Goal: Check status: Check status

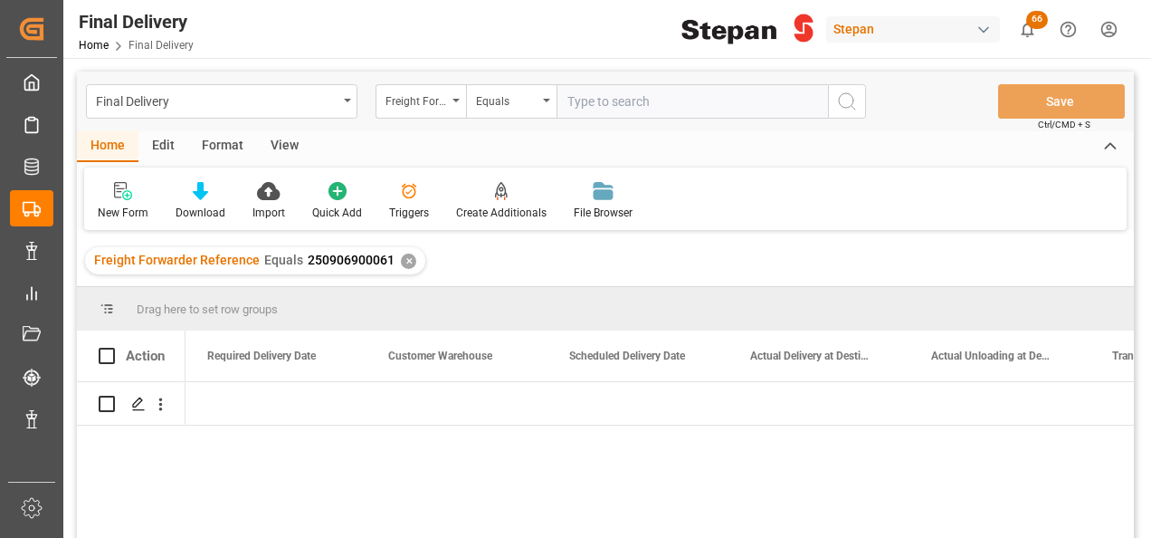
scroll to position [0, 2353]
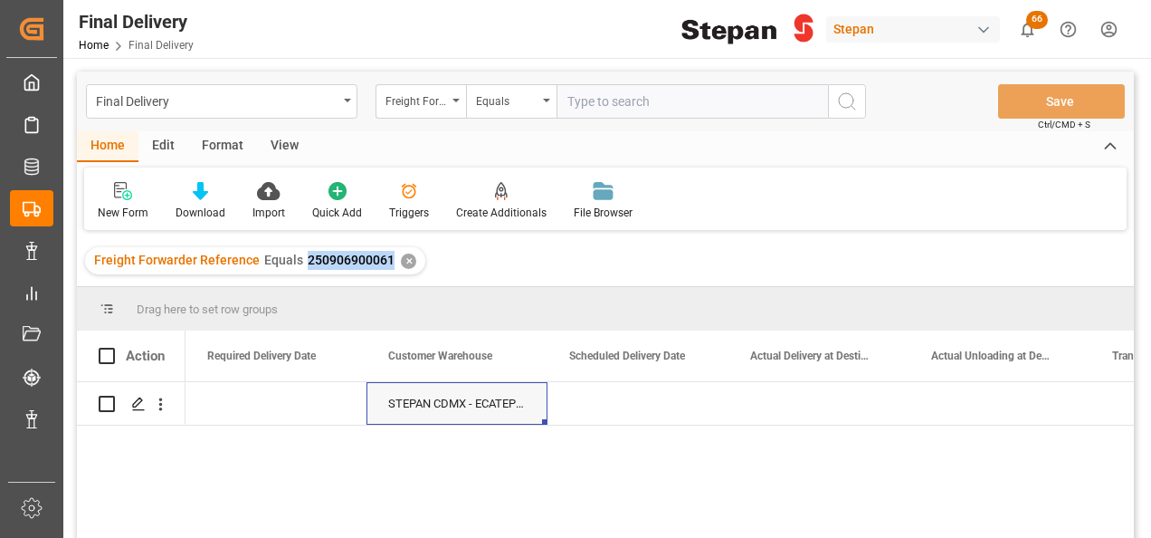
drag, startPoint x: 302, startPoint y: 261, endPoint x: 387, endPoint y: 261, distance: 85.1
click at [387, 261] on span "250906900061" at bounding box center [351, 260] width 87 height 14
copy span "250906900061"
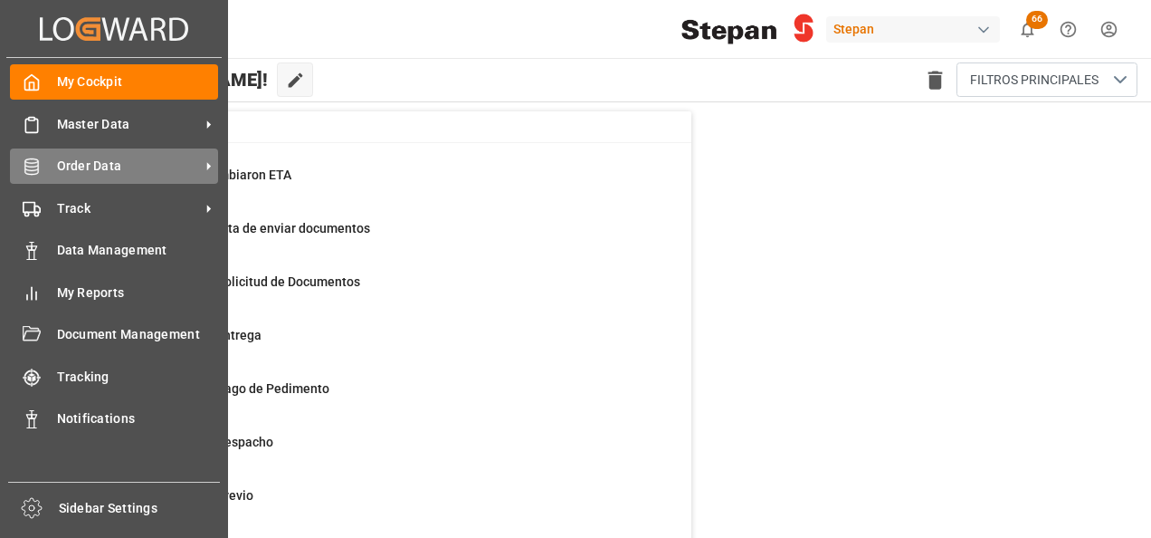
click at [43, 167] on div "Order Data Order Data" at bounding box center [114, 165] width 208 height 35
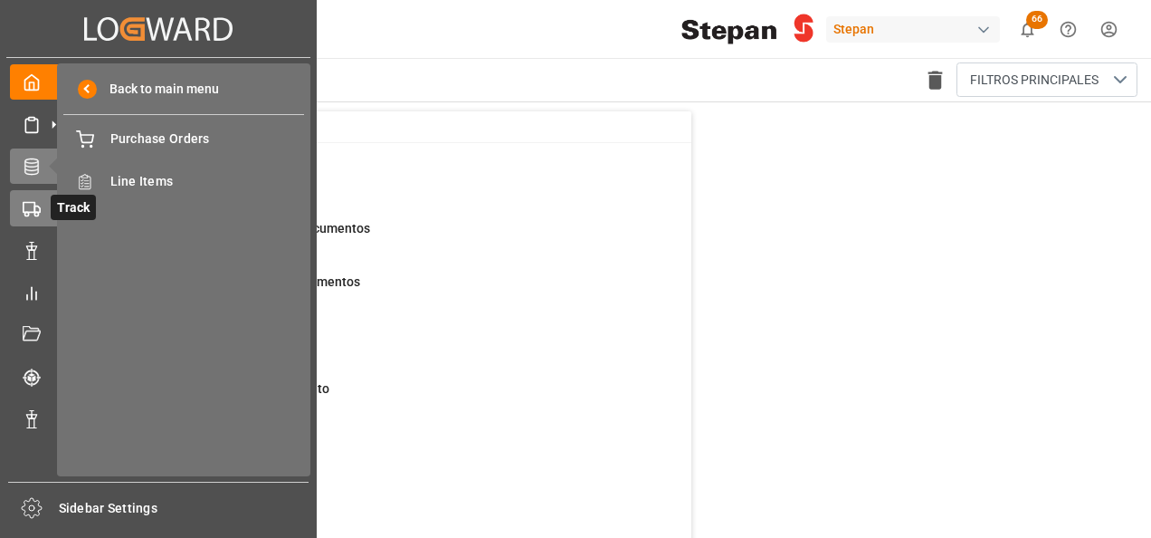
click at [33, 201] on icon at bounding box center [32, 209] width 18 height 18
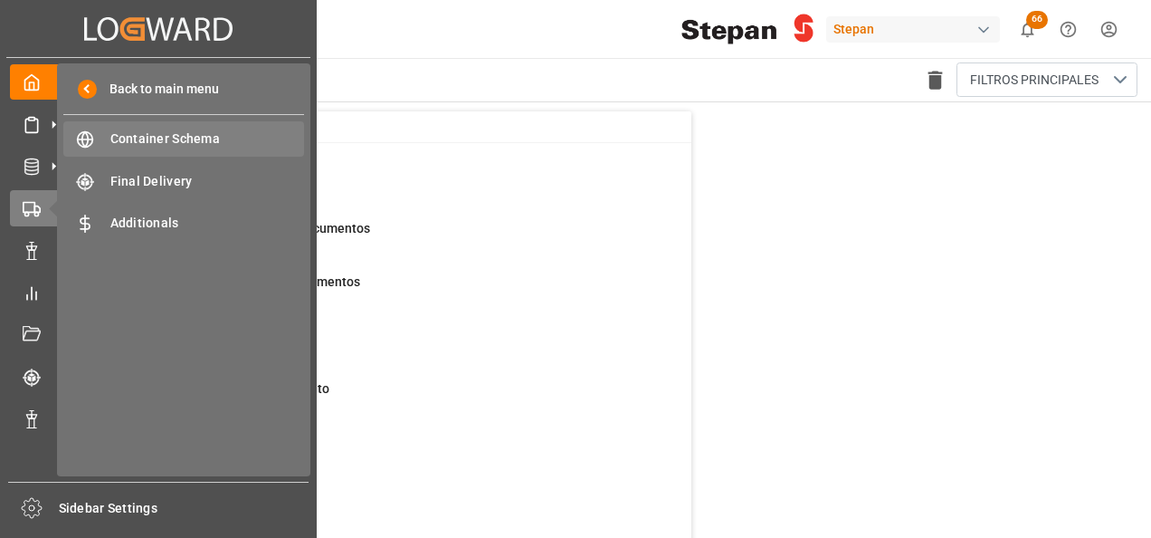
click at [159, 138] on span "Container Schema" at bounding box center [207, 138] width 195 height 19
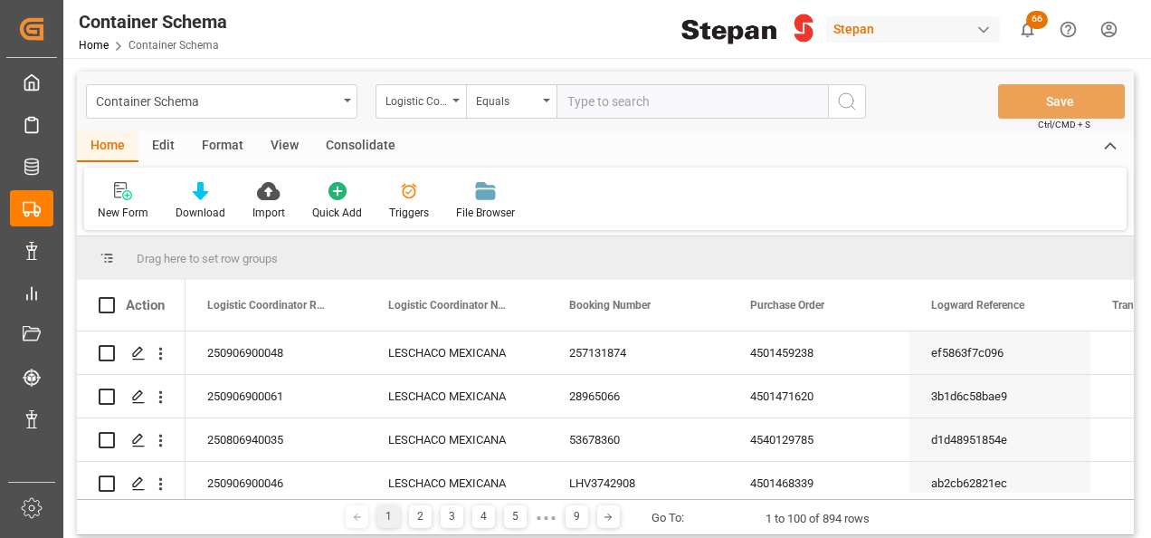
click at [563, 98] on input "text" at bounding box center [693, 101] width 272 height 34
click at [532, 94] on div "Equals" at bounding box center [507, 99] width 62 height 21
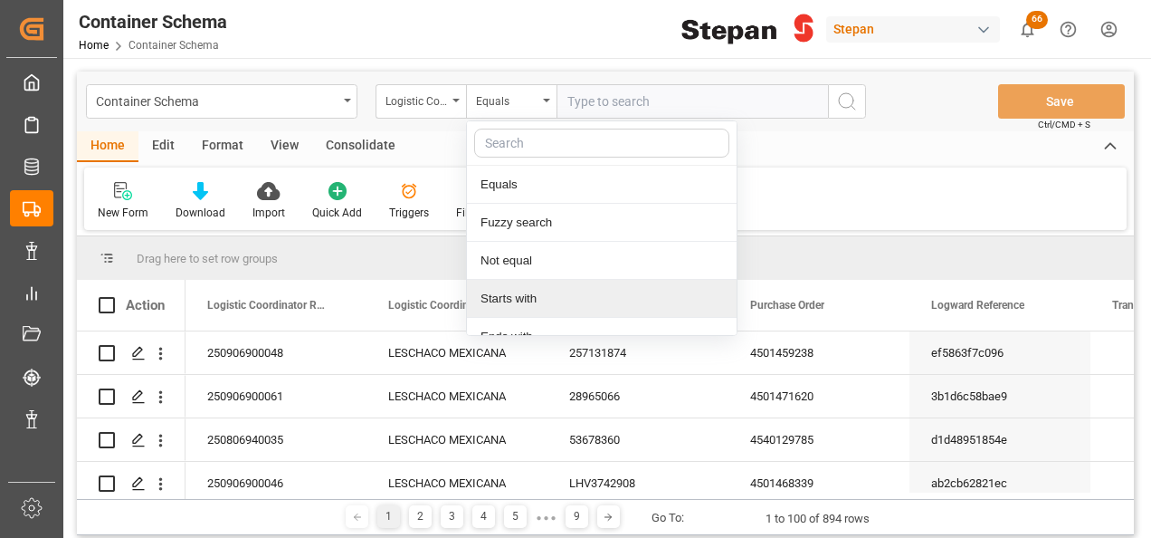
click at [816, 200] on div "New Form Download Import Quick Add Triggers File Browser" at bounding box center [605, 198] width 1043 height 62
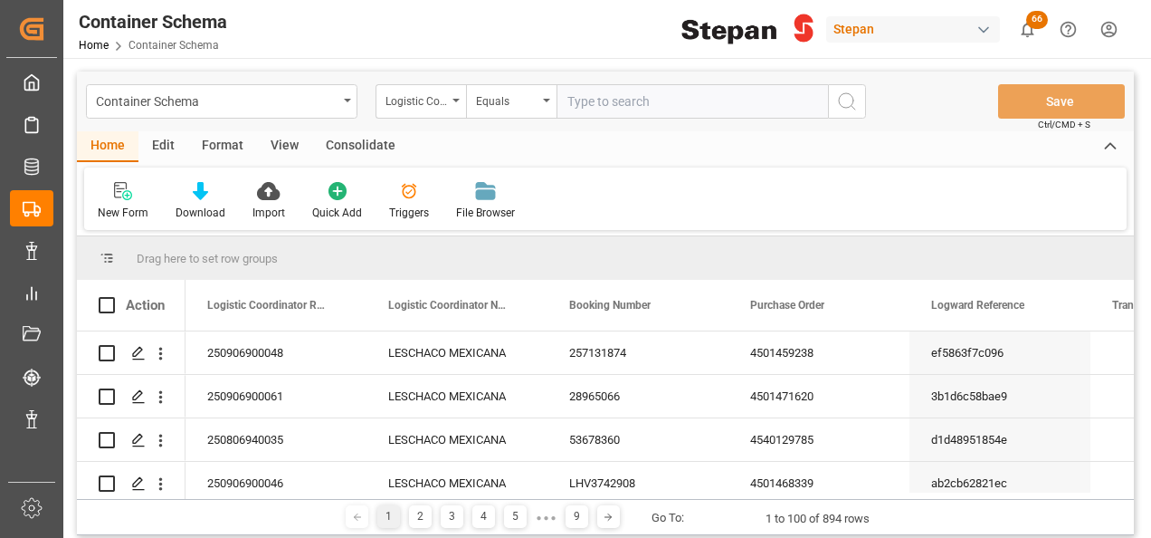
click at [586, 99] on input "text" at bounding box center [693, 101] width 272 height 34
click at [440, 87] on div "Logistic Coordinator Reference Number" at bounding box center [421, 101] width 91 height 34
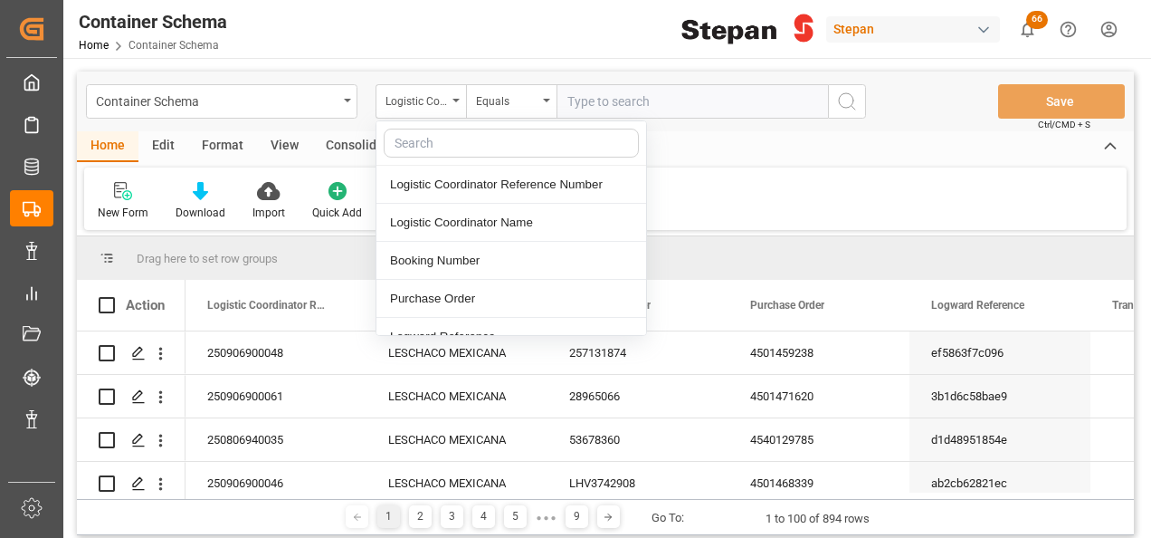
click at [605, 100] on input "text" at bounding box center [693, 101] width 272 height 34
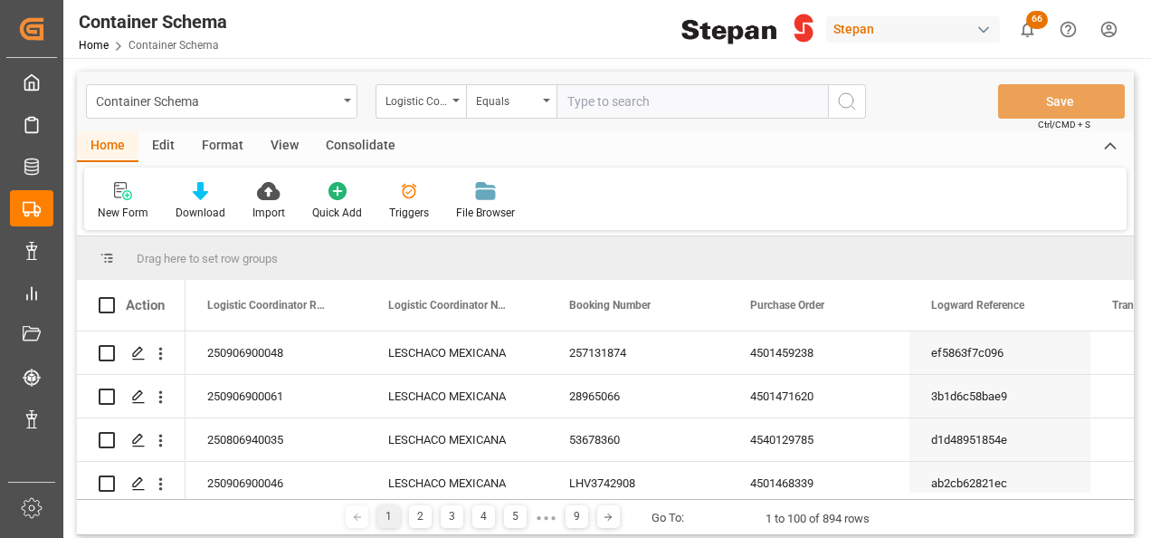
paste input "250906900061"
type input "250906900061"
click at [850, 98] on icon "search button" at bounding box center [847, 102] width 22 height 22
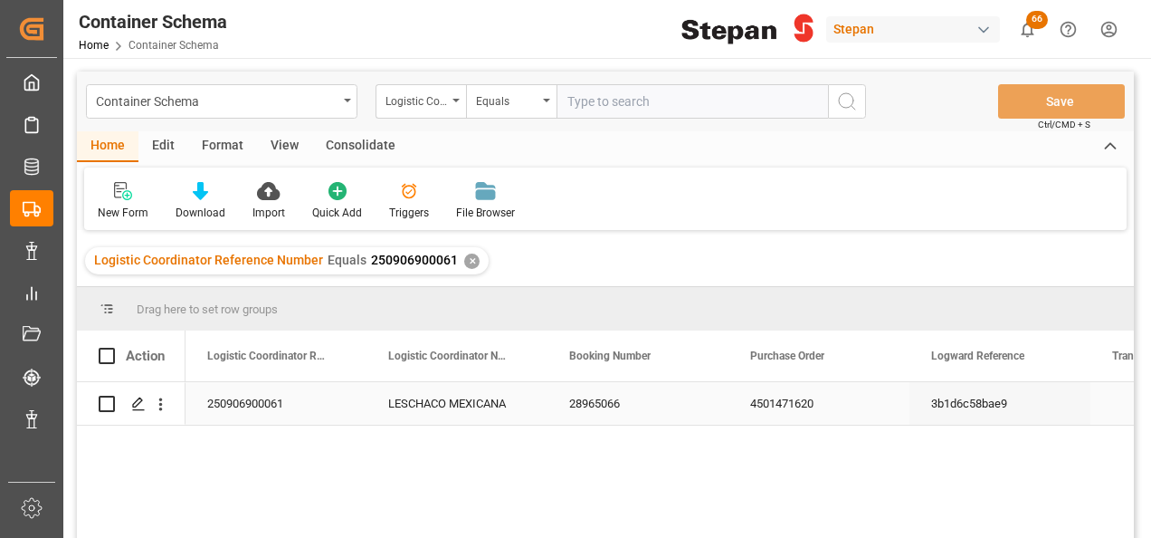
click at [239, 404] on div "250906900061" at bounding box center [276, 403] width 181 height 43
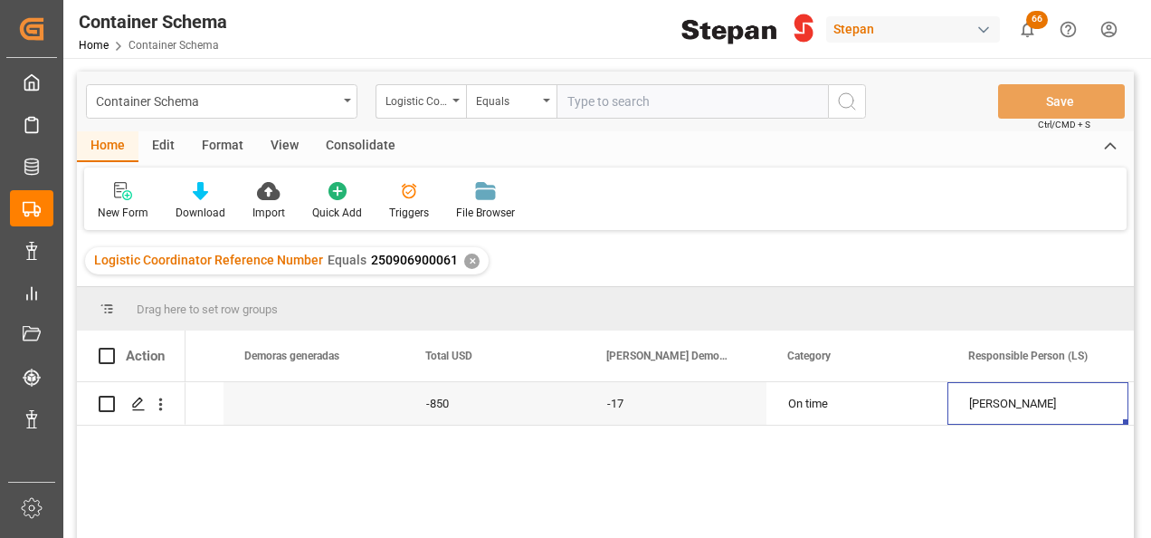
scroll to position [0, 2859]
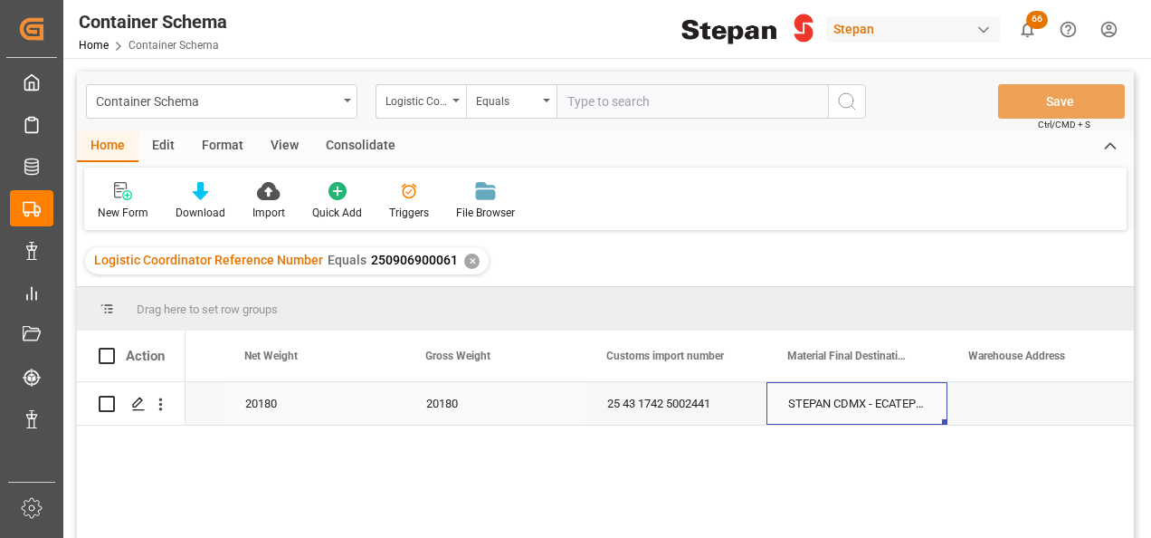
click at [915, 406] on div "STEPAN CDMX - ECATEPEC" at bounding box center [857, 403] width 181 height 43
click at [904, 401] on div "STEPAN CDMX - ECATEPEC" at bounding box center [857, 403] width 181 height 43
click at [902, 413] on icon "Press SPACE to select this row." at bounding box center [896, 412] width 19 height 19
click at [928, 413] on input "Press SPACE to select this row." at bounding box center [857, 413] width 152 height 34
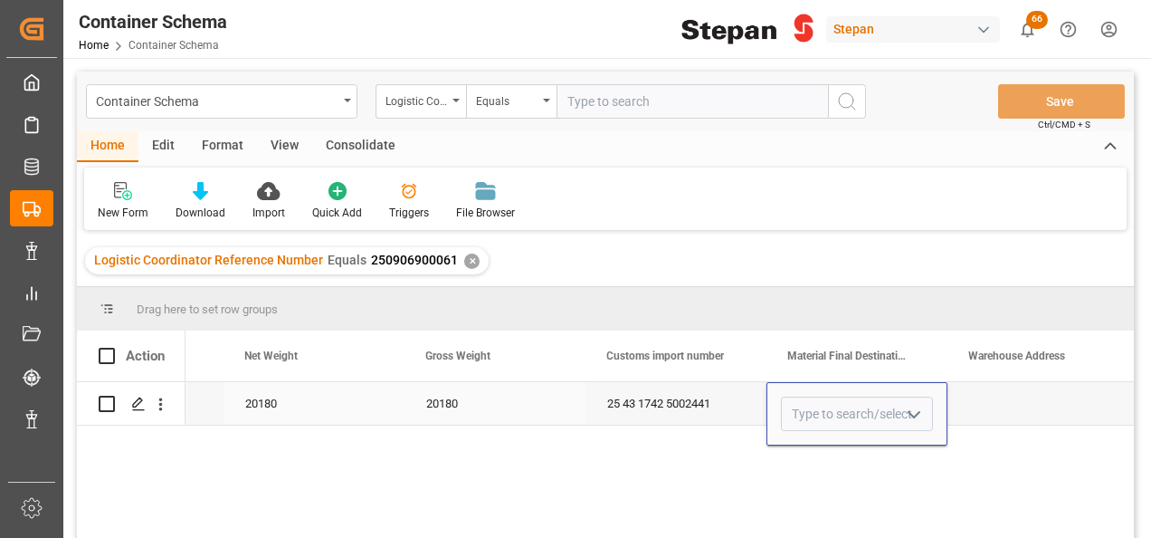
click at [921, 414] on icon "open menu" at bounding box center [914, 415] width 22 height 22
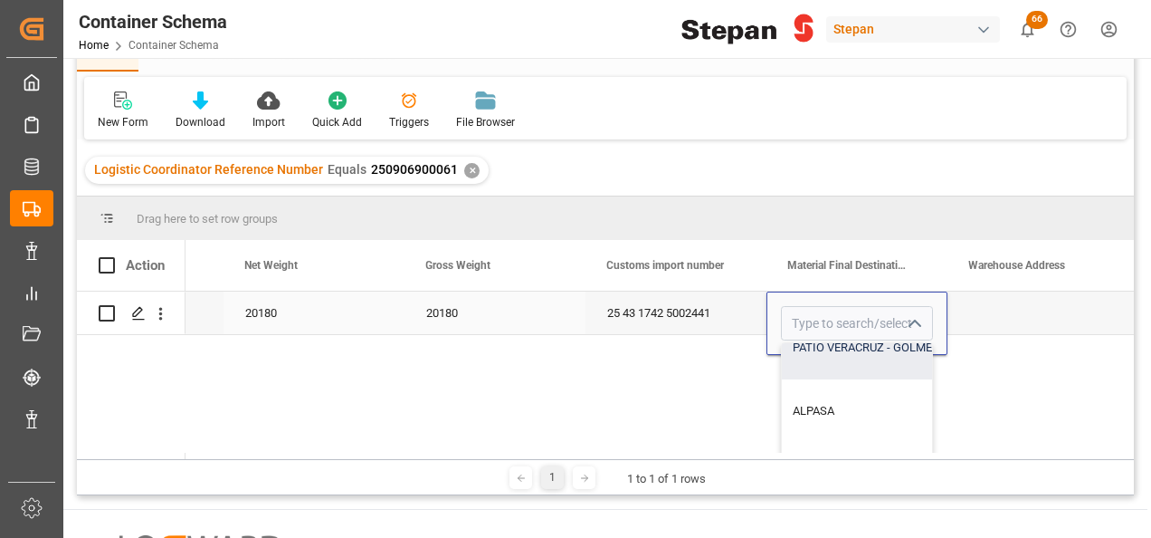
click at [848, 356] on div "PATIO VERACRUZ - GOLMEX" at bounding box center [947, 347] width 330 height 63
type input "PATIO VERACRUZ - GOLMEX"
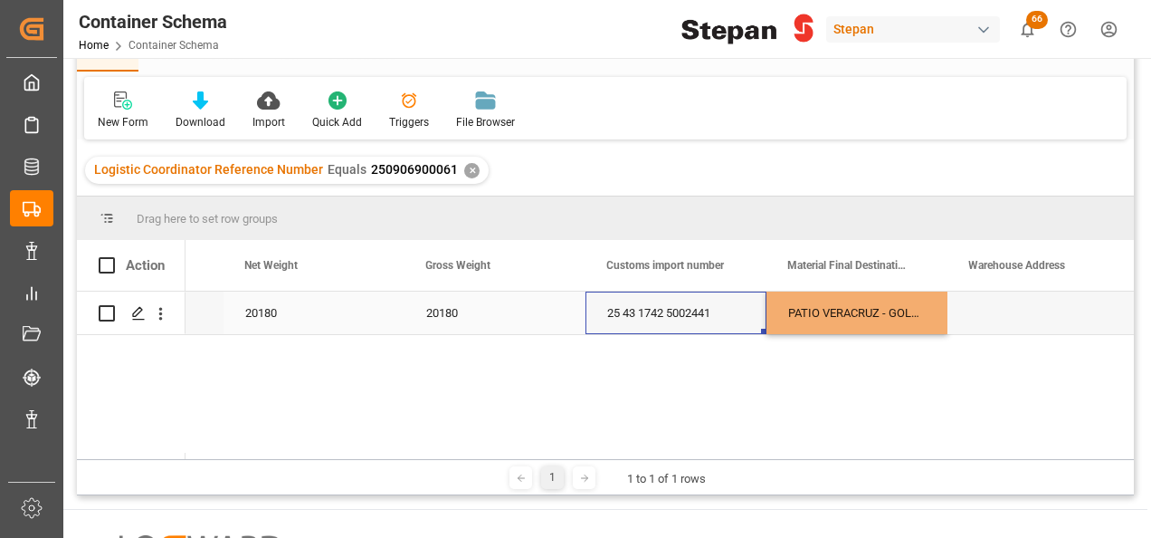
click at [753, 314] on div "25 43 1742 5002441" at bounding box center [676, 312] width 181 height 43
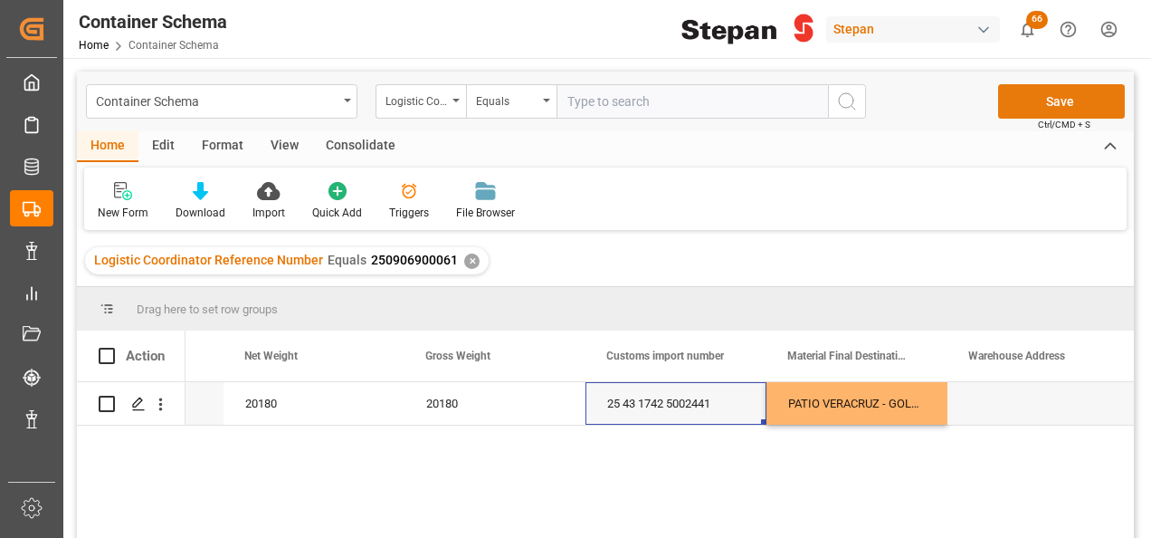
click at [1048, 99] on button "Save" at bounding box center [1061, 101] width 127 height 34
